Goal: Register for event/course

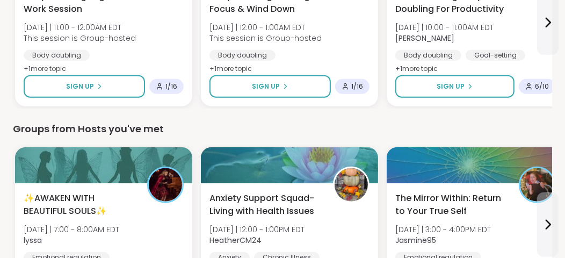
click at [417, 212] on span "The Mirror Within: Return to Your True Self" at bounding box center [451, 205] width 112 height 26
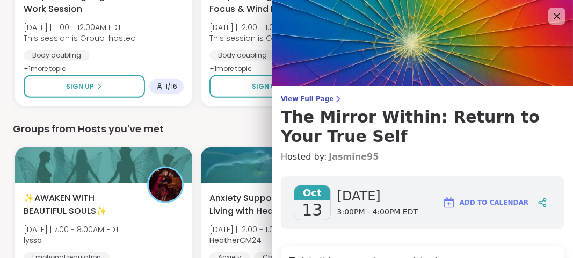
click at [329, 155] on link "Jasmine95" at bounding box center [354, 156] width 50 height 13
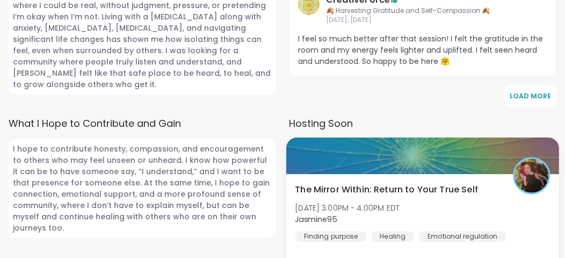
scroll to position [858, 0]
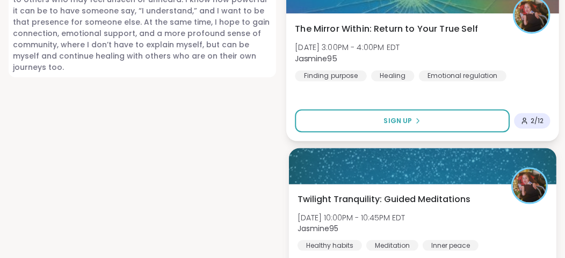
click at [309, 175] on div at bounding box center [422, 166] width 267 height 36
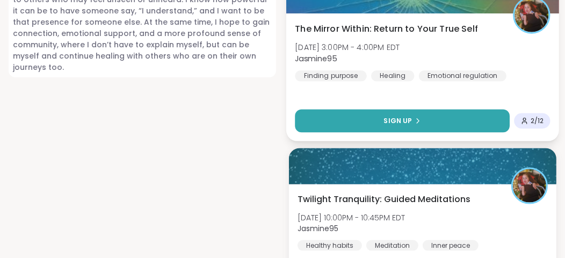
click at [316, 111] on button "Sign Up" at bounding box center [402, 120] width 215 height 23
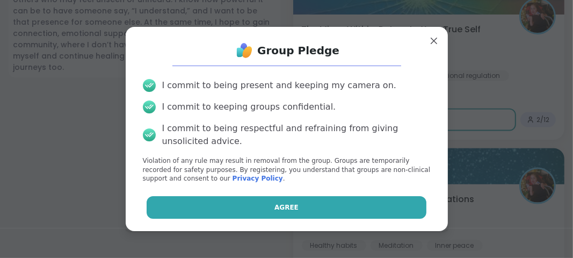
click at [261, 197] on button "Agree" at bounding box center [287, 207] width 280 height 23
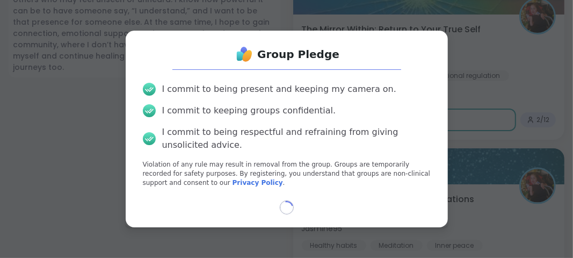
select select "**"
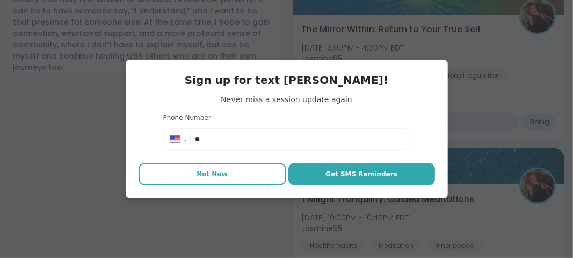
click at [228, 182] on button "Not Now" at bounding box center [213, 174] width 148 height 23
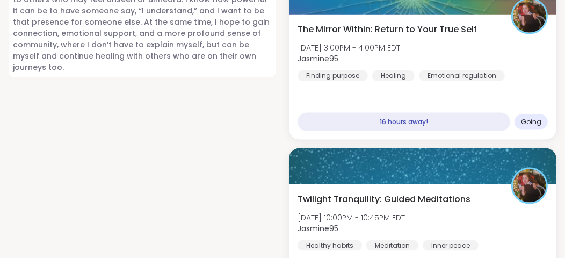
scroll to position [1084, 0]
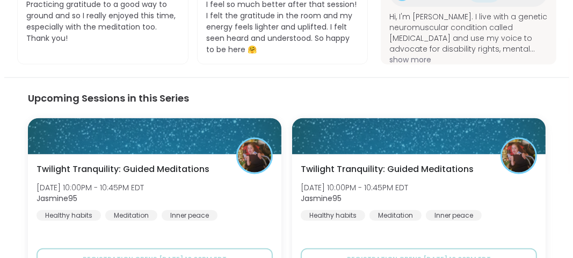
scroll to position [805, 0]
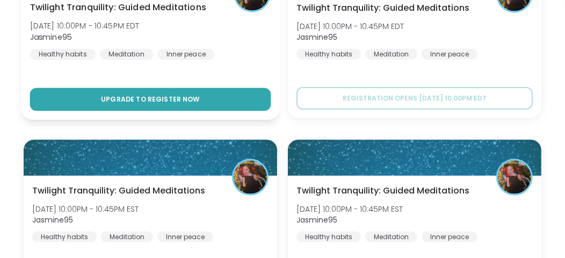
click at [176, 99] on span "Upgrade to register now" at bounding box center [150, 98] width 99 height 9
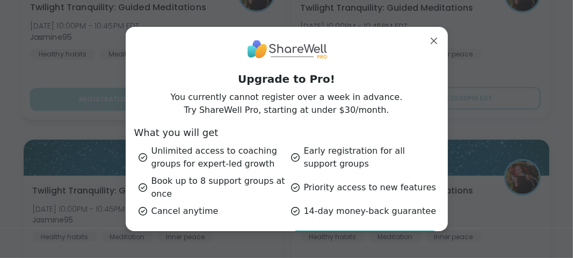
scroll to position [30, 0]
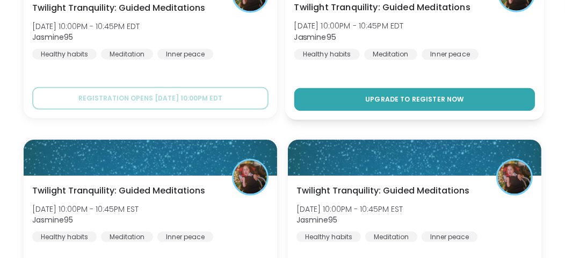
click at [413, 100] on span "Upgrade to register now" at bounding box center [414, 98] width 99 height 9
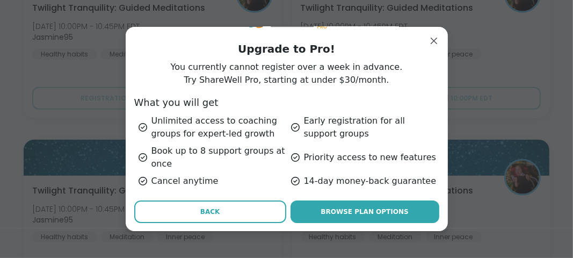
click at [216, 207] on button "Back" at bounding box center [210, 211] width 152 height 23
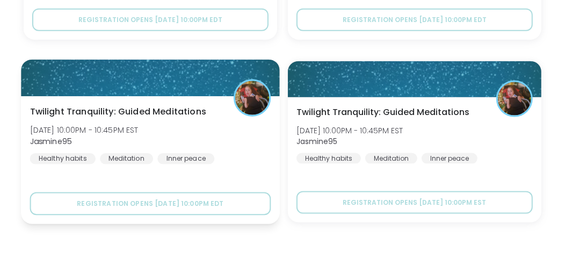
scroll to position [839, 0]
